Goal: Task Accomplishment & Management: Manage account settings

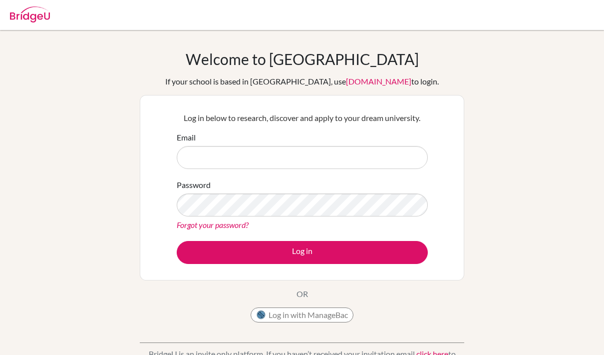
click at [33, 10] on img at bounding box center [30, 14] width 40 height 16
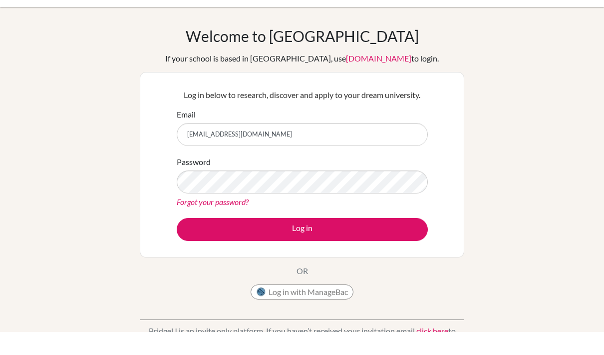
type input "[EMAIL_ADDRESS][DOMAIN_NAME]"
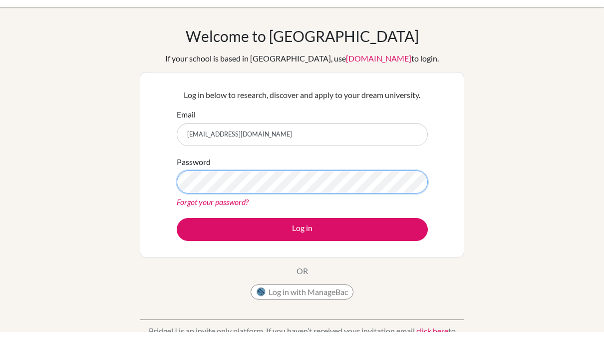
click at [302, 241] on button "Log in" at bounding box center [302, 252] width 251 height 23
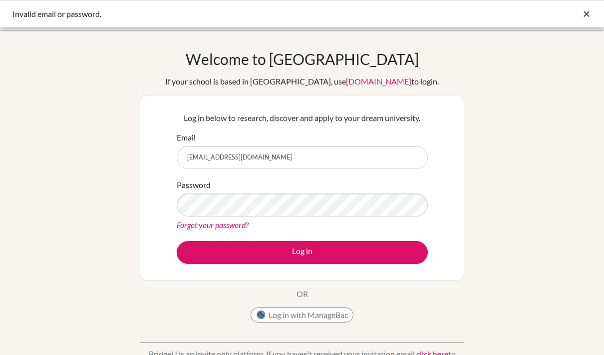
click at [591, 12] on icon at bounding box center [587, 14] width 10 height 10
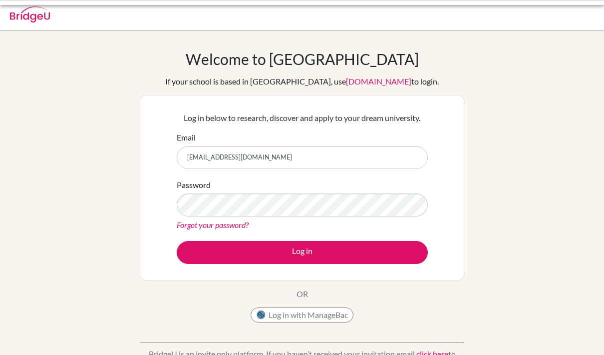
click at [590, 12] on div at bounding box center [302, 15] width 594 height 30
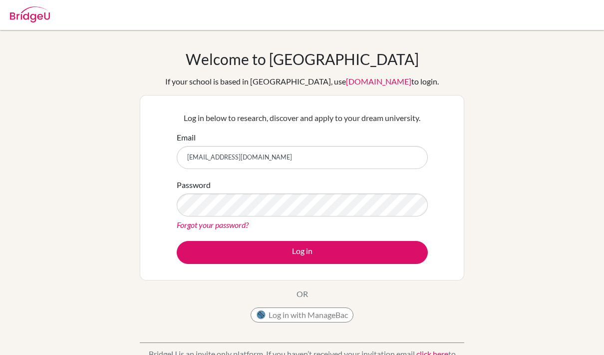
click at [21, 22] on div at bounding box center [30, 13] width 40 height 30
type input "baderm.alsayer@student.bbs.edu.kw"
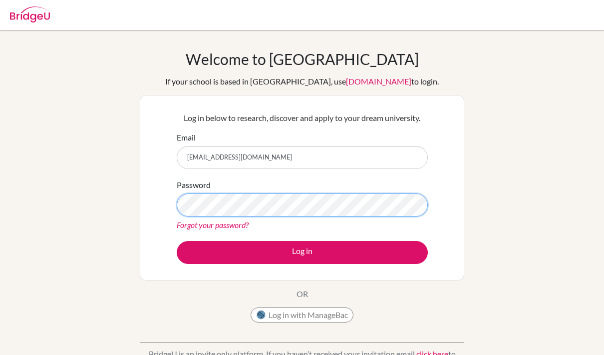
click at [302, 252] on button "Log in" at bounding box center [302, 252] width 251 height 23
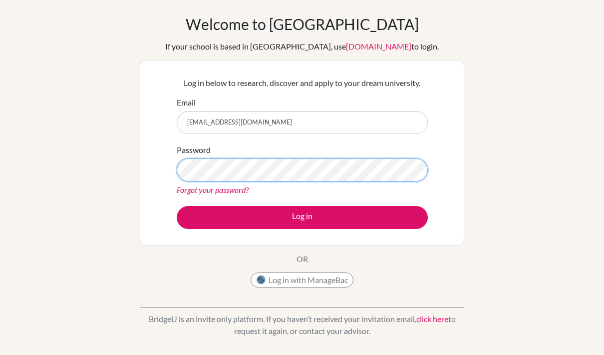
scroll to position [23, 0]
